Goal: Navigation & Orientation: Find specific page/section

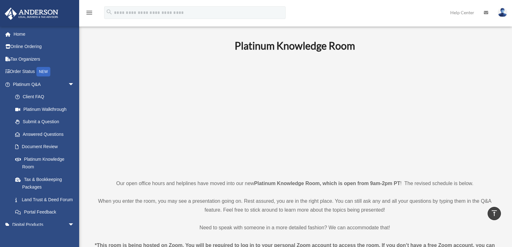
scroll to position [696, 0]
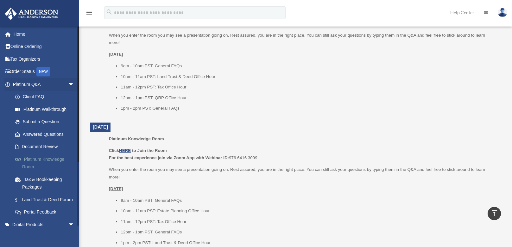
click at [31, 165] on link "Platinum Knowledge Room" at bounding box center [46, 163] width 75 height 20
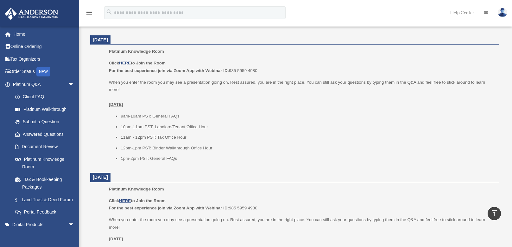
scroll to position [253, 0]
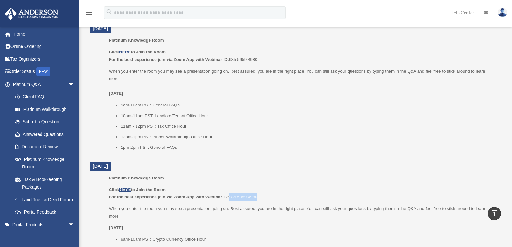
drag, startPoint x: 258, startPoint y: 197, endPoint x: 230, endPoint y: 195, distance: 27.6
click at [230, 195] on p "Click HERE to Join the Room For the best experience join via Zoom App with Webi…" at bounding box center [302, 193] width 386 height 15
click at [230, 197] on p "Click HERE to Join the Room For the best experience join via Zoom App with Webi…" at bounding box center [302, 193] width 386 height 15
drag, startPoint x: 230, startPoint y: 197, endPoint x: 259, endPoint y: 197, distance: 28.8
click at [259, 197] on p "Click HERE to Join the Room For the best experience join via Zoom App with Webi…" at bounding box center [302, 193] width 386 height 15
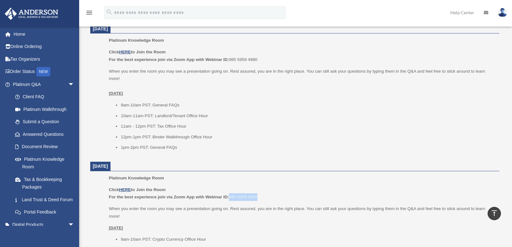
click at [255, 197] on p "Click HERE to Join the Room For the best experience join via Zoom App with Webi…" at bounding box center [302, 193] width 386 height 15
drag, startPoint x: 258, startPoint y: 197, endPoint x: 230, endPoint y: 196, distance: 28.2
click at [230, 196] on p "Click HERE to Join the Room For the best experience join via Zoom App with Webi…" at bounding box center [302, 193] width 386 height 15
click at [245, 198] on p "Click HERE to Join the Room For the best experience join via Zoom App with Webi…" at bounding box center [302, 193] width 386 height 15
drag, startPoint x: 258, startPoint y: 197, endPoint x: 230, endPoint y: 196, distance: 27.5
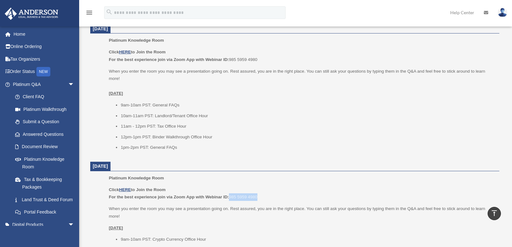
click at [230, 196] on p "Click HERE to Join the Room For the best experience join via Zoom App with Webi…" at bounding box center [302, 193] width 386 height 15
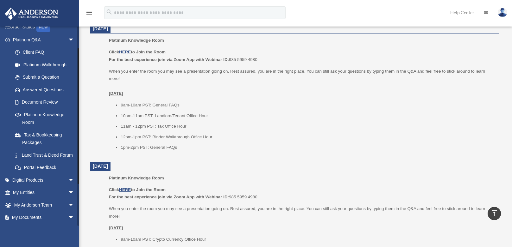
scroll to position [0, 0]
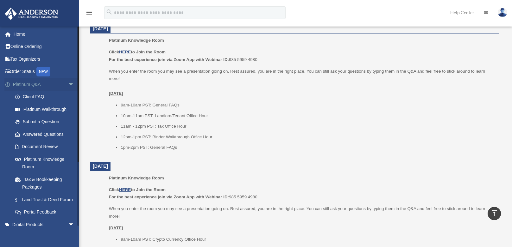
click at [68, 84] on span "arrow_drop_down" at bounding box center [74, 84] width 13 height 13
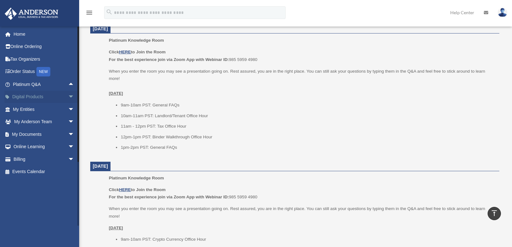
click at [68, 96] on span "arrow_drop_down" at bounding box center [74, 97] width 13 height 13
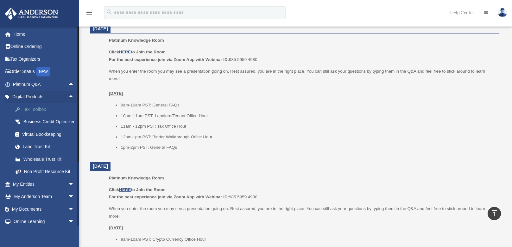
click at [35, 110] on div "Tax Toolbox" at bounding box center [49, 110] width 54 height 8
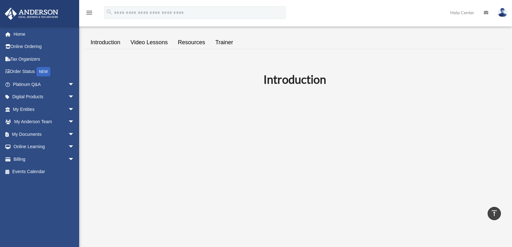
scroll to position [32, 0]
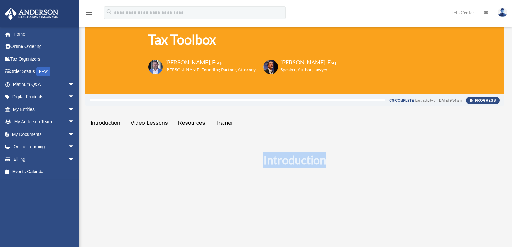
drag, startPoint x: 263, startPoint y: 162, endPoint x: 325, endPoint y: 162, distance: 62.0
click at [325, 162] on h2 "Introduction" at bounding box center [294, 160] width 411 height 16
click at [326, 162] on h2 "Introduction" at bounding box center [294, 160] width 411 height 16
drag, startPoint x: 326, startPoint y: 161, endPoint x: 263, endPoint y: 162, distance: 62.3
click at [263, 162] on h2 "Introduction" at bounding box center [294, 160] width 411 height 16
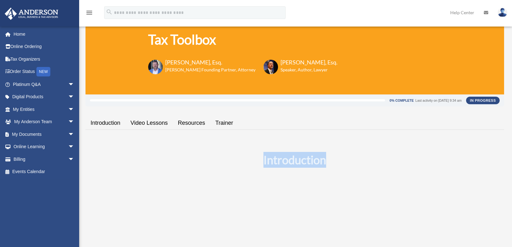
click at [264, 162] on h2 "Introduction" at bounding box center [294, 160] width 411 height 16
drag, startPoint x: 264, startPoint y: 162, endPoint x: 314, endPoint y: 162, distance: 50.6
click at [314, 162] on h2 "Introduction" at bounding box center [294, 160] width 411 height 16
click at [68, 108] on span "arrow_drop_down" at bounding box center [74, 109] width 13 height 13
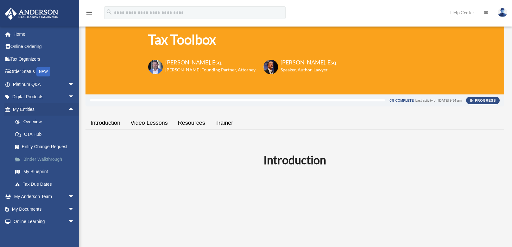
click at [28, 159] on link "Binder Walkthrough" at bounding box center [46, 159] width 75 height 13
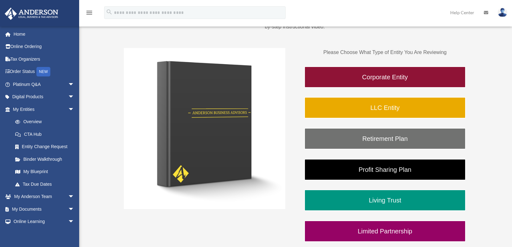
scroll to position [95, 0]
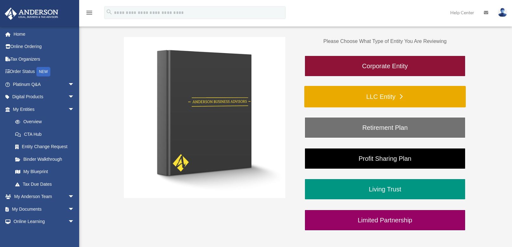
click at [397, 97] on link "LLC Entity" at bounding box center [384, 97] width 161 height 22
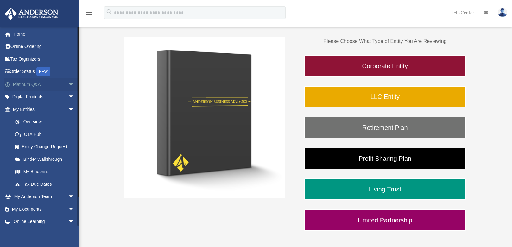
click at [68, 84] on span "arrow_drop_down" at bounding box center [74, 84] width 13 height 13
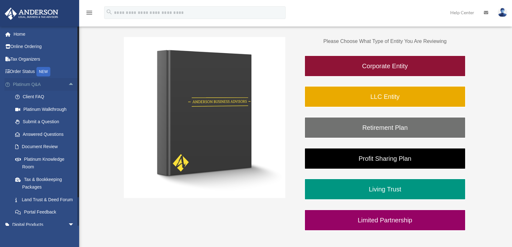
click at [68, 84] on span "arrow_drop_up" at bounding box center [74, 84] width 13 height 13
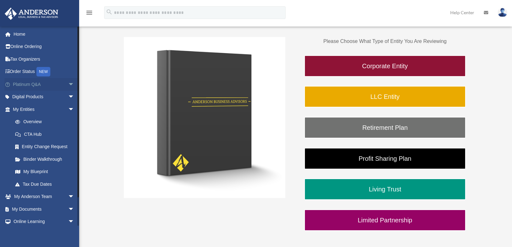
click at [68, 84] on span "arrow_drop_down" at bounding box center [74, 84] width 13 height 13
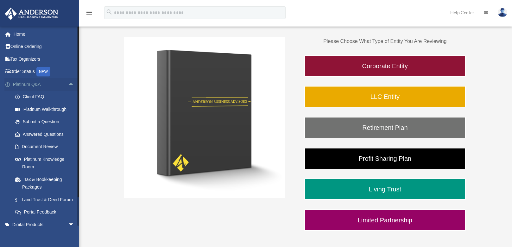
click at [68, 84] on span "arrow_drop_up" at bounding box center [74, 84] width 13 height 13
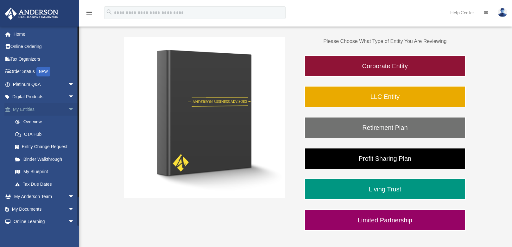
click at [68, 109] on span "arrow_drop_down" at bounding box center [74, 109] width 13 height 13
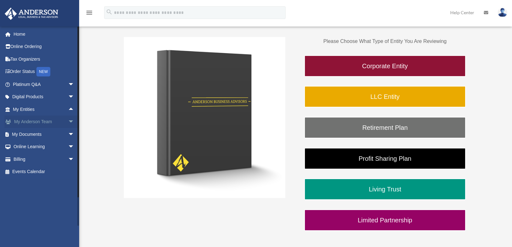
click at [68, 122] on span "arrow_drop_down" at bounding box center [74, 122] width 13 height 13
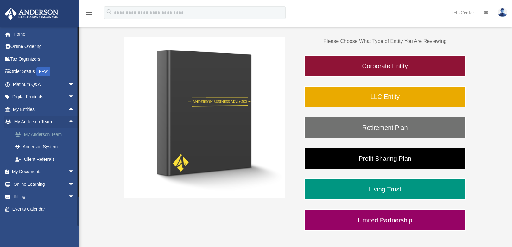
click at [42, 135] on link "My Anderson Team" at bounding box center [46, 134] width 75 height 13
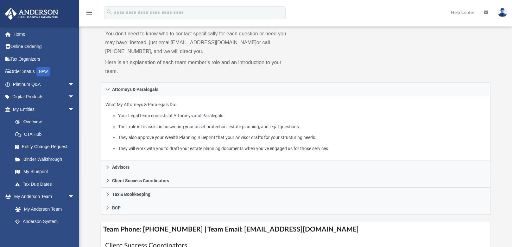
scroll to position [63, 0]
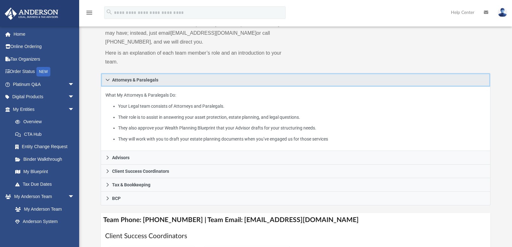
click at [108, 80] on icon at bounding box center [107, 80] width 4 height 4
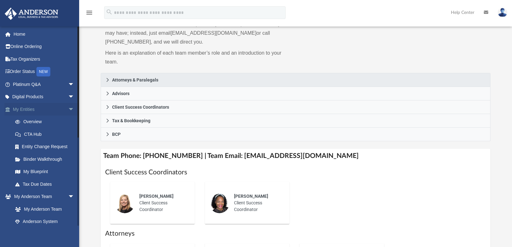
click at [68, 110] on span "arrow_drop_down" at bounding box center [74, 109] width 13 height 13
click at [68, 122] on span "arrow_drop_down" at bounding box center [74, 122] width 13 height 13
click at [25, 145] on link "Box" at bounding box center [46, 147] width 75 height 13
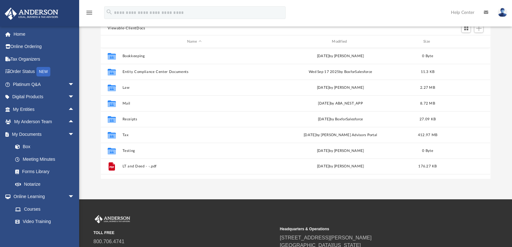
scroll to position [139, 385]
click at [68, 134] on span "arrow_drop_down" at bounding box center [74, 134] width 13 height 13
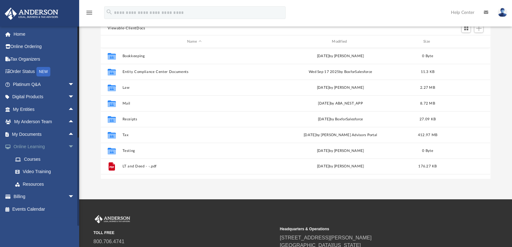
click at [68, 145] on span "arrow_drop_down" at bounding box center [74, 147] width 13 height 13
click at [68, 160] on span "arrow_drop_down" at bounding box center [74, 159] width 13 height 13
click at [68, 160] on span "arrow_drop_up" at bounding box center [74, 159] width 13 height 13
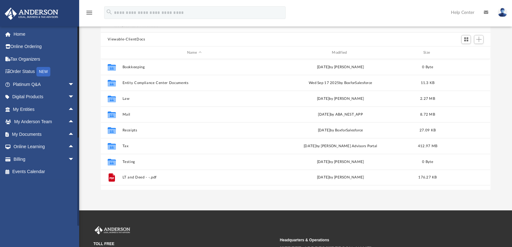
scroll to position [63, 0]
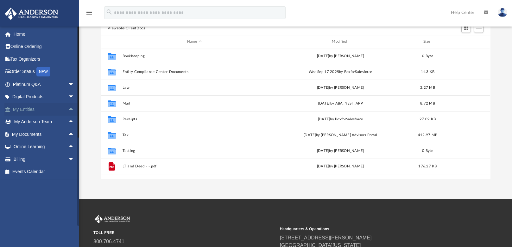
click at [68, 109] on span "arrow_drop_up" at bounding box center [74, 109] width 13 height 13
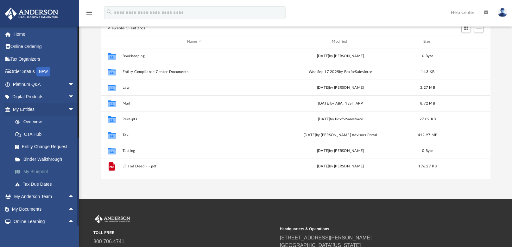
click at [41, 172] on link "My Blueprint" at bounding box center [46, 172] width 75 height 13
